Goal: Find specific page/section: Find specific page/section

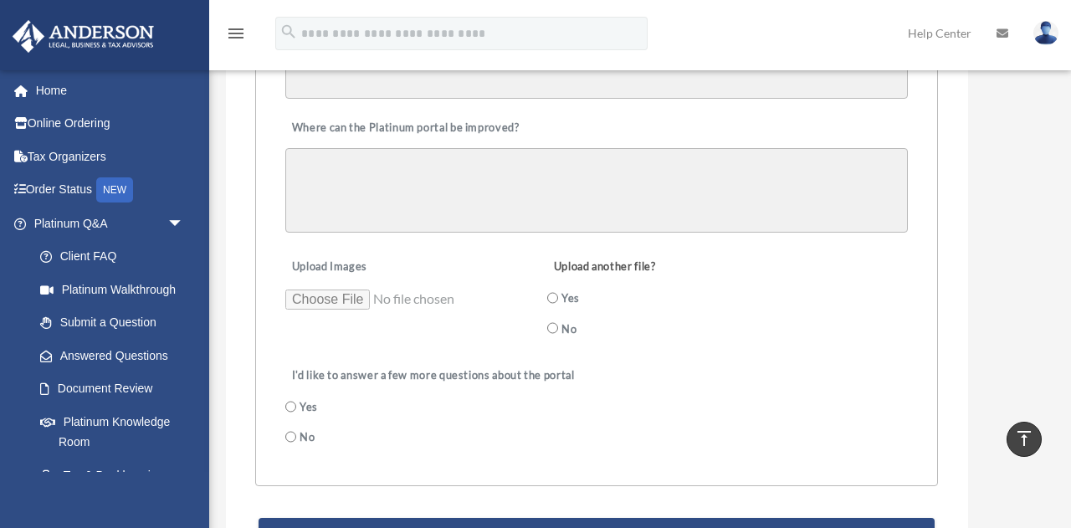
scroll to position [402, 0]
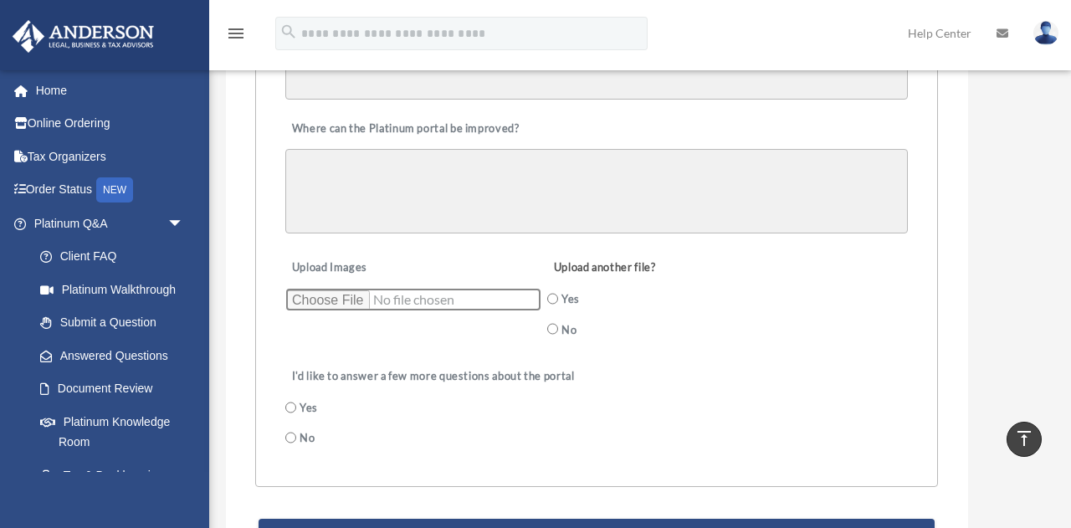
click at [336, 298] on input "Upload Images" at bounding box center [413, 299] width 256 height 23
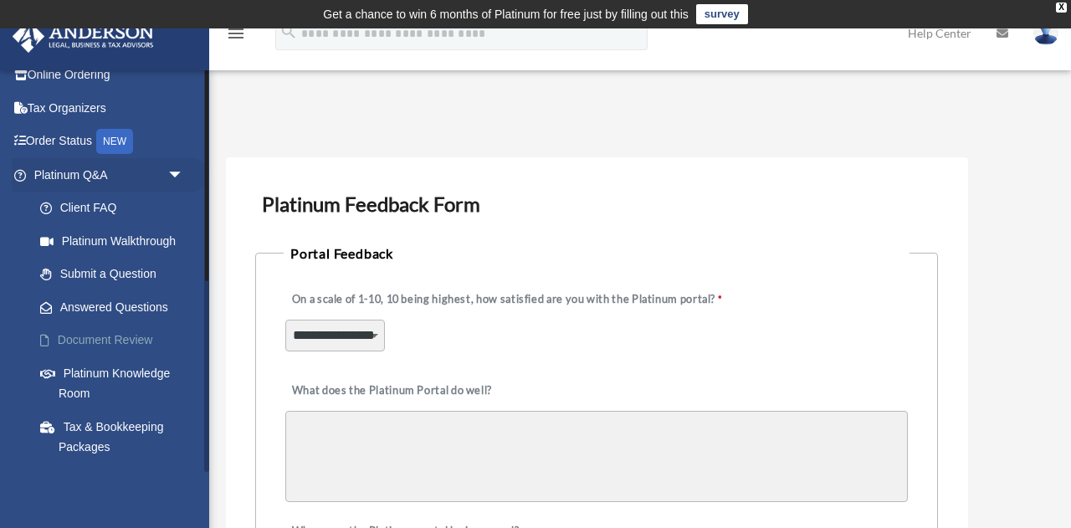
scroll to position [0, 0]
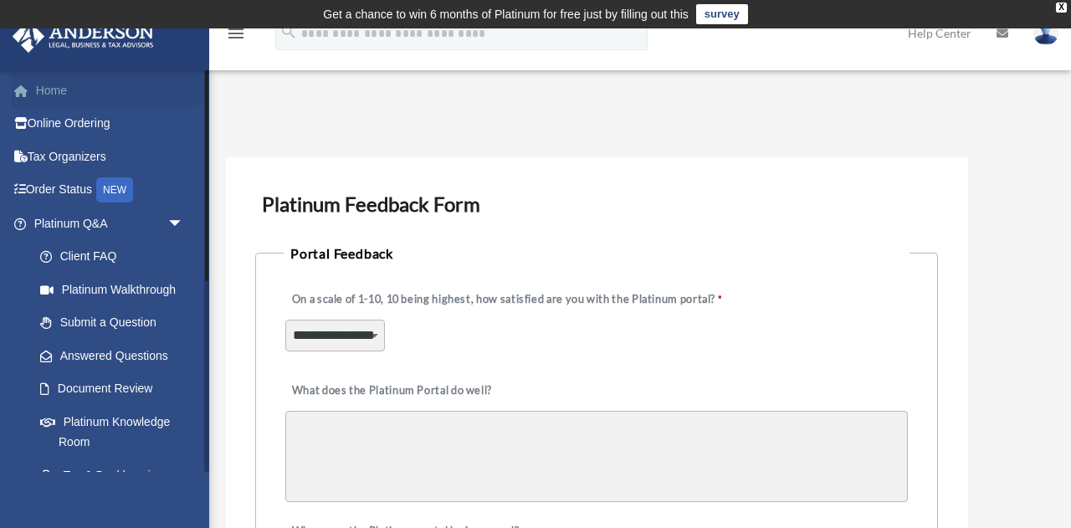
click at [50, 88] on link "Home" at bounding box center [110, 90] width 197 height 33
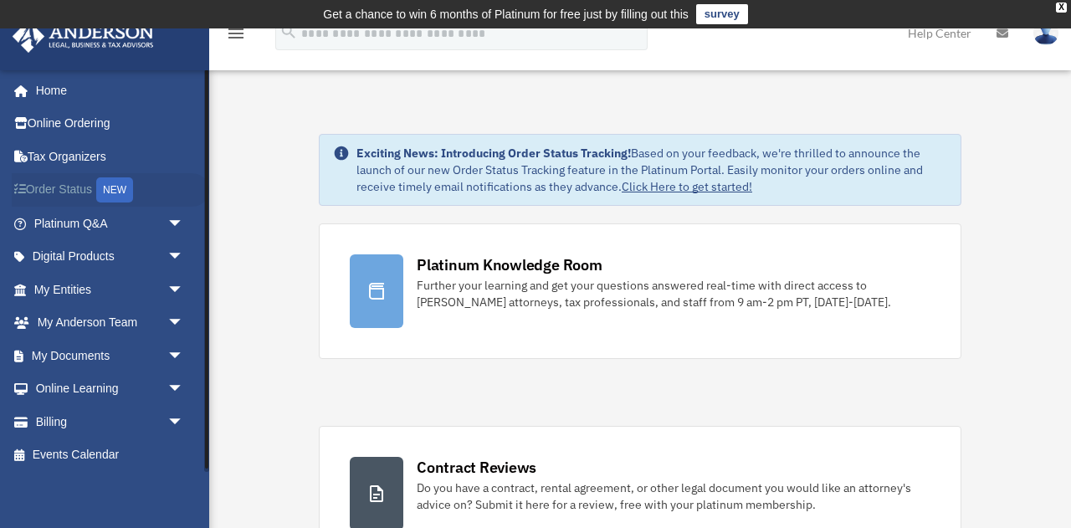
click at [75, 189] on link "Order Status NEW" at bounding box center [110, 190] width 197 height 34
click at [668, 187] on link "Click Here to get started!" at bounding box center [687, 186] width 131 height 15
